Goal: Find specific page/section: Find specific page/section

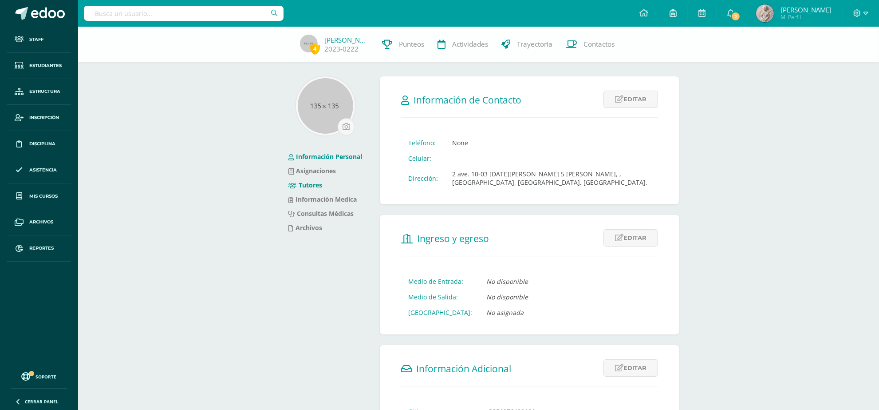
click at [320, 186] on link "Tutores" at bounding box center [305, 185] width 34 height 8
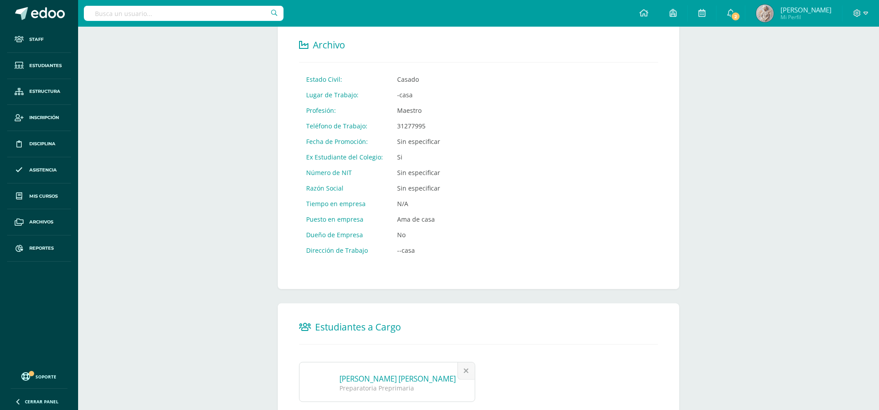
scroll to position [420, 0]
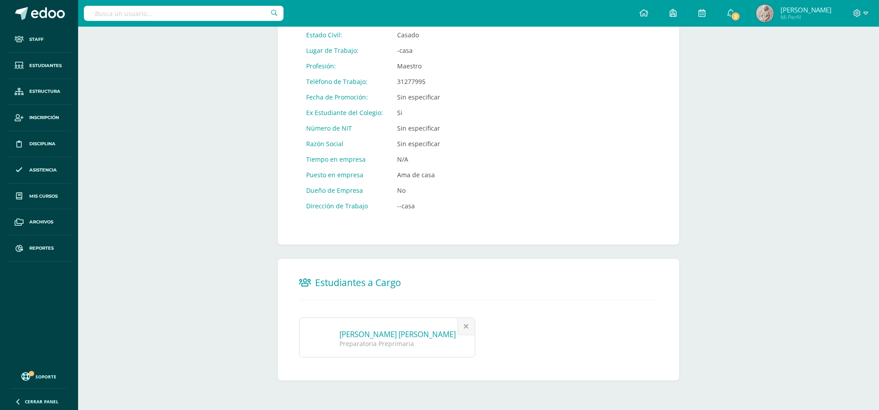
click at [194, 15] on input "text" at bounding box center [184, 13] width 200 height 15
type input "Enriquez"
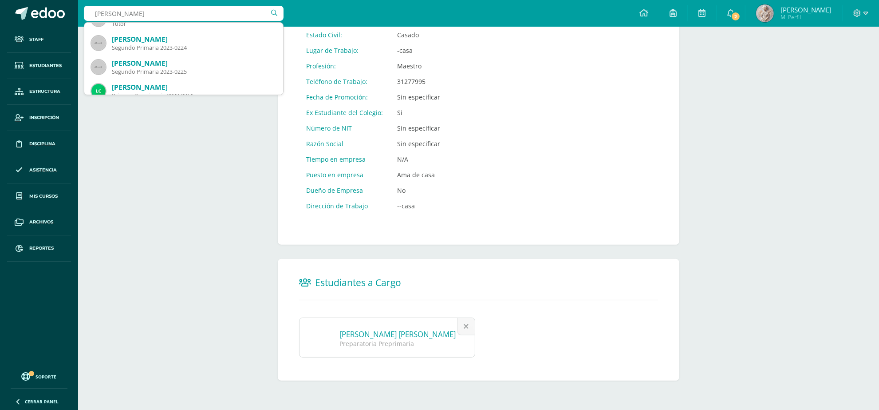
scroll to position [0, 0]
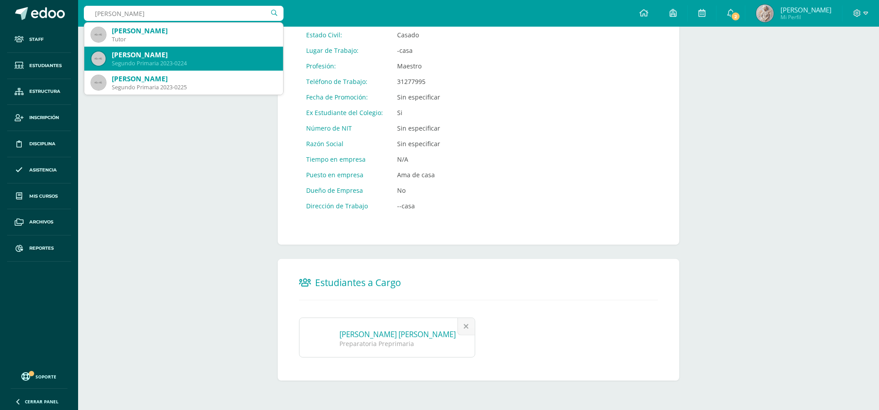
click at [170, 56] on div "Mario José Enriquez López" at bounding box center [194, 54] width 164 height 9
